Goal: Task Accomplishment & Management: Use online tool/utility

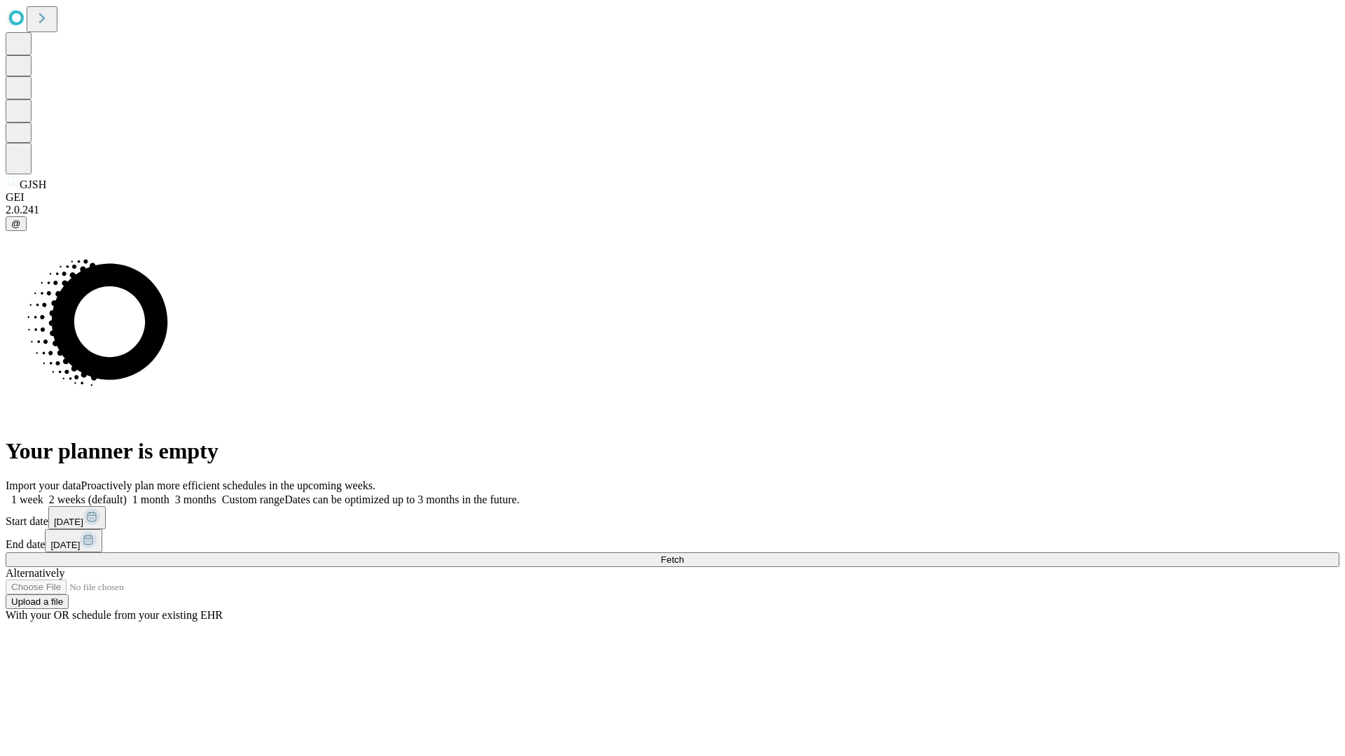
click at [684, 555] on span "Fetch" at bounding box center [671, 560] width 23 height 11
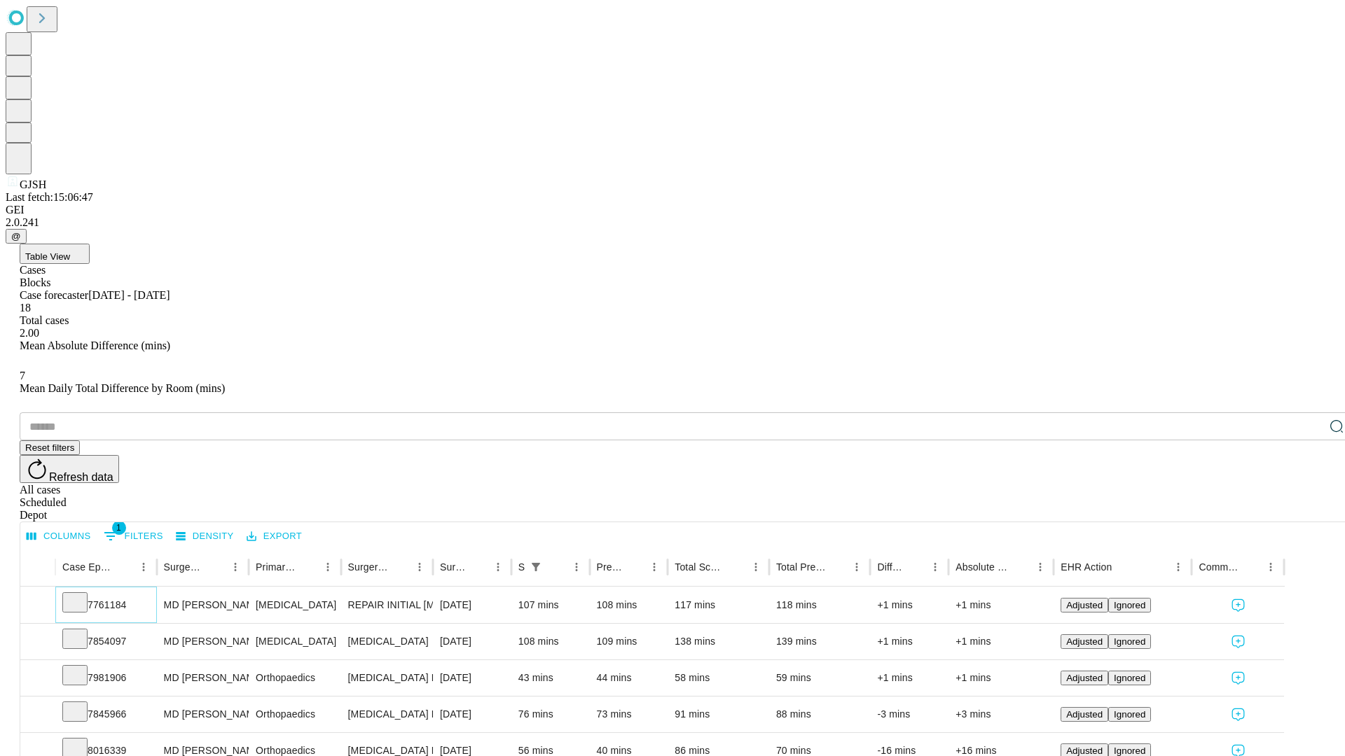
click at [82, 595] on icon at bounding box center [75, 602] width 14 height 14
